Goal: Transaction & Acquisition: Obtain resource

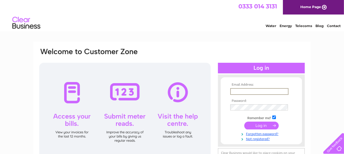
click at [239, 90] on input "text" at bounding box center [259, 91] width 58 height 7
type input "[EMAIL_ADDRESS][DOMAIN_NAME]"
click at [256, 126] on input "submit" at bounding box center [261, 126] width 34 height 8
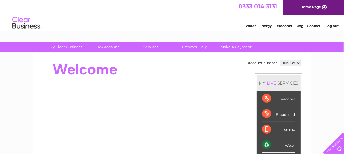
scroll to position [5, 0]
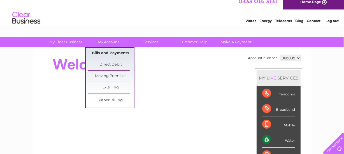
click at [105, 51] on link "Bills and Payments" at bounding box center [111, 53] width 46 height 11
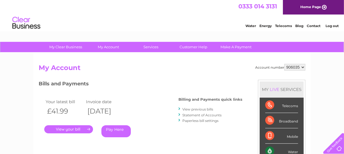
click at [74, 129] on link "." at bounding box center [68, 130] width 49 height 8
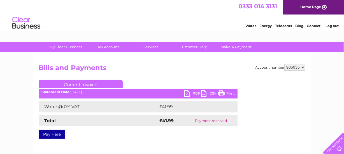
click at [187, 93] on link "PDF" at bounding box center [192, 94] width 17 height 8
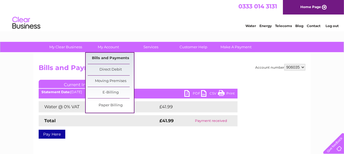
click at [108, 57] on link "Bills and Payments" at bounding box center [111, 58] width 46 height 11
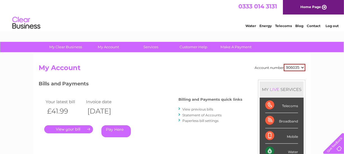
click at [205, 109] on link "View previous bills" at bounding box center [197, 109] width 31 height 4
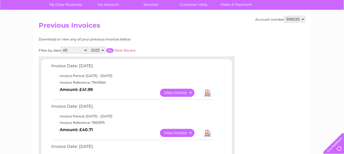
scroll to position [51, 0]
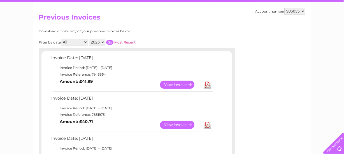
click at [206, 125] on link "Download" at bounding box center [207, 125] width 7 height 8
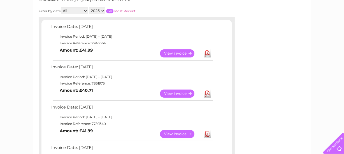
scroll to position [91, 0]
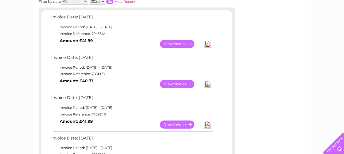
click at [208, 124] on link "Download" at bounding box center [207, 125] width 7 height 8
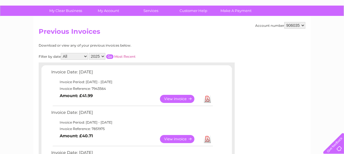
scroll to position [0, 0]
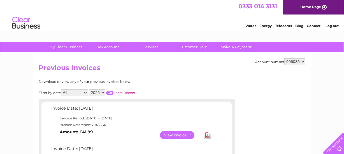
click at [330, 25] on link "Log out" at bounding box center [331, 26] width 13 height 4
